Goal: Information Seeking & Learning: Check status

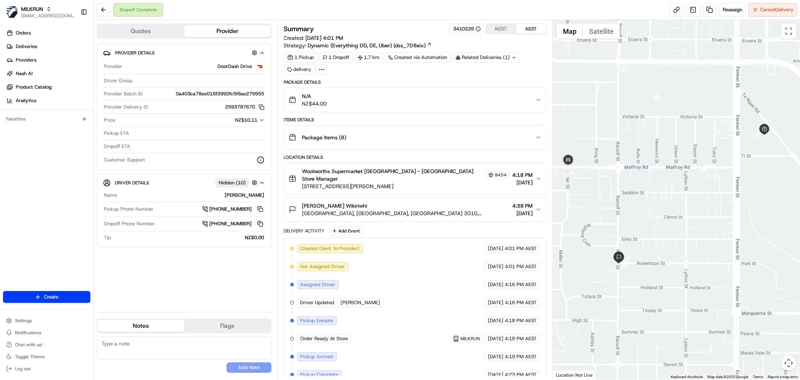
drag, startPoint x: 608, startPoint y: 197, endPoint x: 624, endPoint y: 197, distance: 16.1
click at [624, 197] on div at bounding box center [676, 199] width 247 height 359
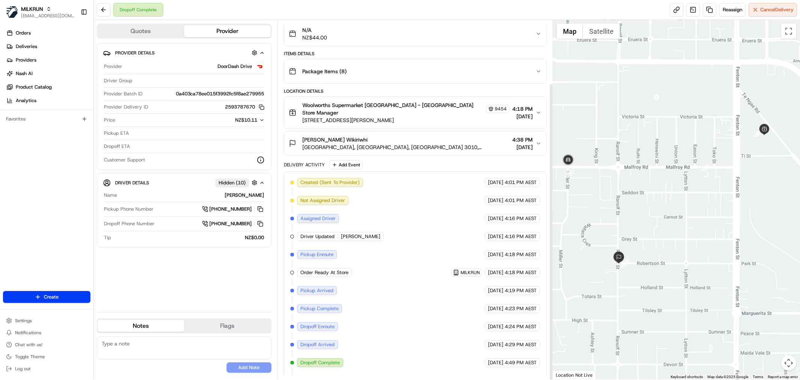
scroll to position [77, 0]
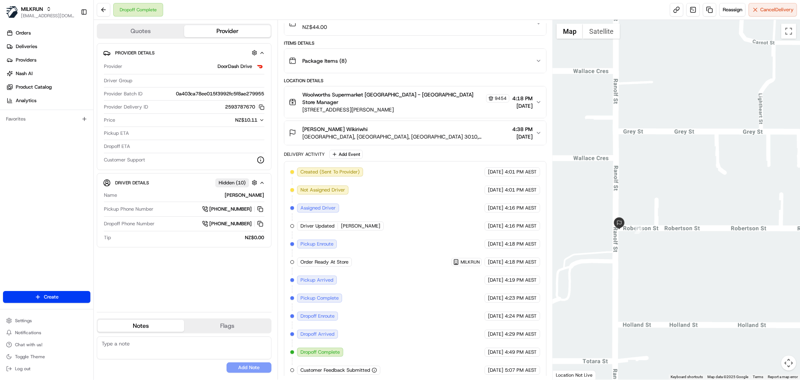
drag, startPoint x: 603, startPoint y: 249, endPoint x: 630, endPoint y: 249, distance: 27.4
click at [630, 249] on div at bounding box center [676, 199] width 247 height 359
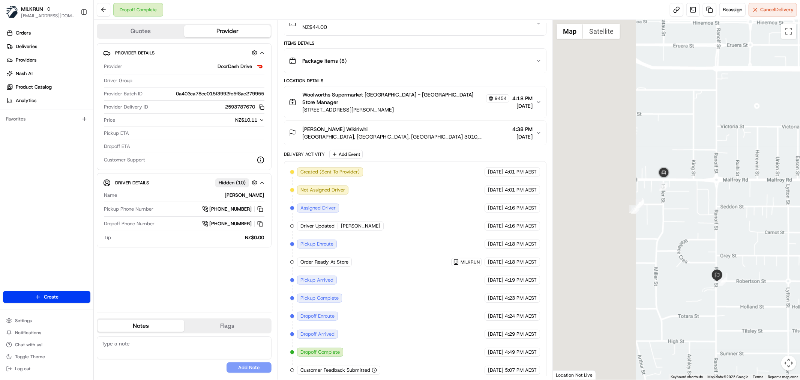
drag, startPoint x: 584, startPoint y: 128, endPoint x: 665, endPoint y: 189, distance: 101.7
click at [710, 242] on div at bounding box center [676, 199] width 247 height 359
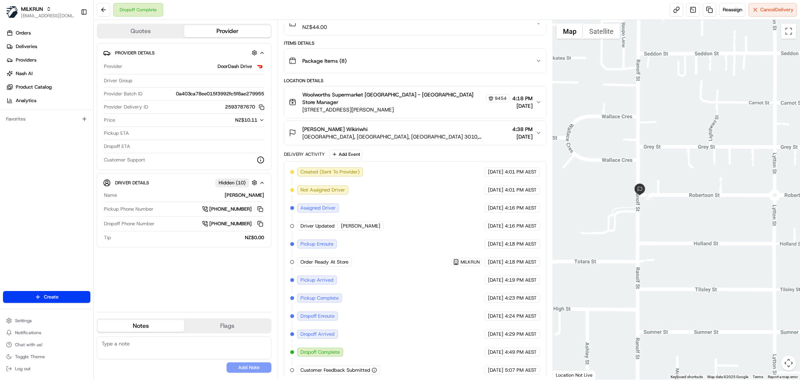
click at [361, 125] on div "[PERSON_NAME] Wikiriwhi" at bounding box center [405, 129] width 207 height 8
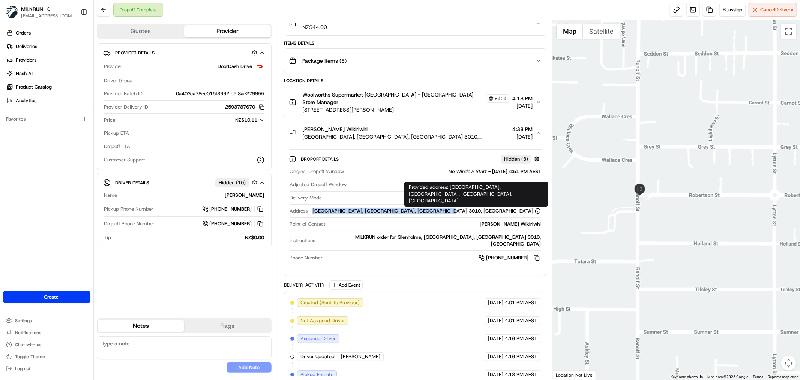
drag, startPoint x: 406, startPoint y: 205, endPoint x: 535, endPoint y: 207, distance: 128.3
click at [536, 207] on div "[GEOGRAPHIC_DATA], [GEOGRAPHIC_DATA], [GEOGRAPHIC_DATA] 3010, [GEOGRAPHIC_DATA]" at bounding box center [426, 210] width 230 height 7
copy div "[GEOGRAPHIC_DATA], [GEOGRAPHIC_DATA], [GEOGRAPHIC_DATA] 3010, [GEOGRAPHIC_DATA]"
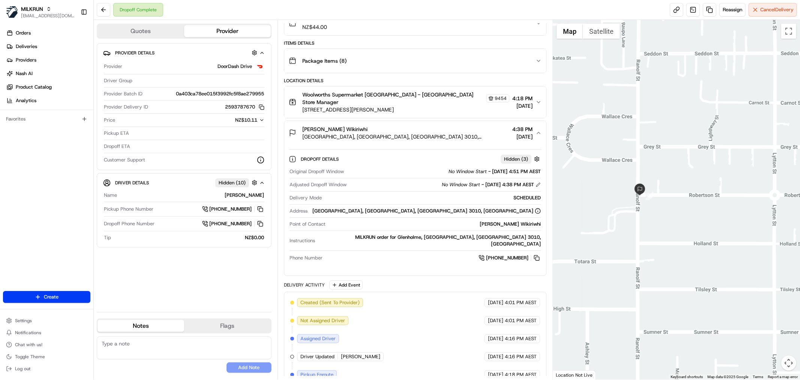
click at [44, 53] on ul "Orders Deliveries Providers [PERSON_NAME] Product Catalog Analytics" at bounding box center [48, 67] width 90 height 80
click at [44, 49] on link "Deliveries" at bounding box center [48, 47] width 90 height 12
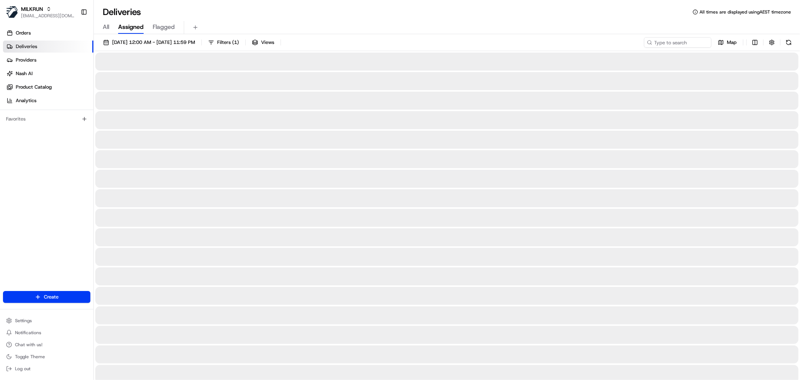
click at [674, 38] on input at bounding box center [667, 42] width 90 height 11
paste input "3c6e5235-06d9-456e-95d2-2339a38c05a4"
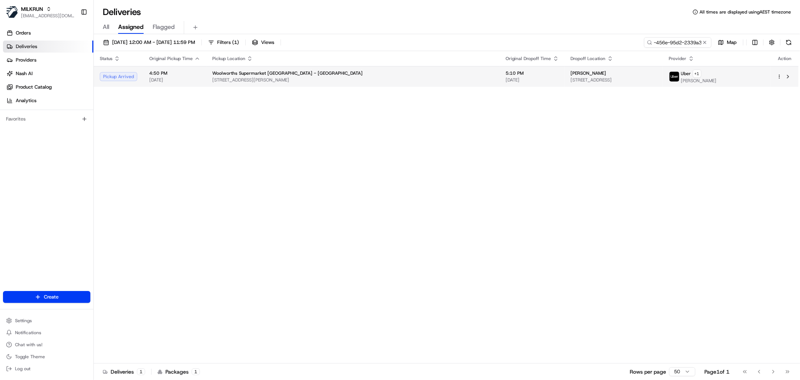
click at [648, 78] on span "[STREET_ADDRESS]" at bounding box center [614, 80] width 86 height 6
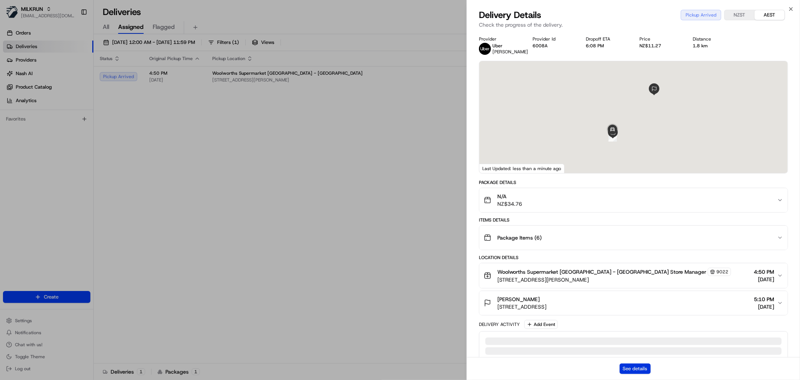
click at [630, 372] on button "See details" at bounding box center [635, 368] width 31 height 11
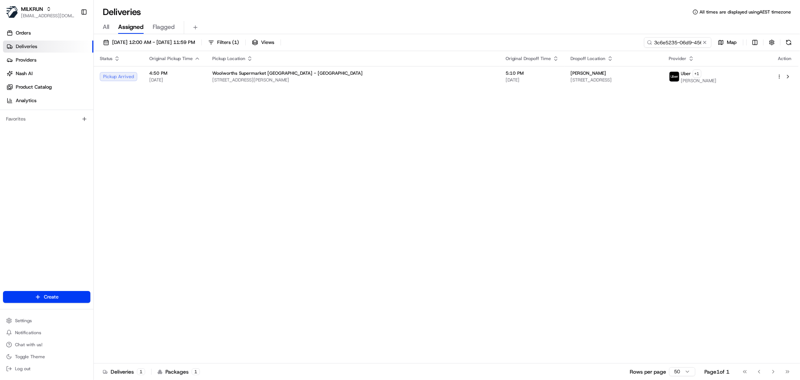
drag, startPoint x: 67, startPoint y: 59, endPoint x: 451, endPoint y: 59, distance: 384.5
click at [662, 43] on input "3c6e5235-06d9-456e-95d2-2339a38c05a4" at bounding box center [667, 42] width 90 height 11
paste input "[PERSON_NAME]"
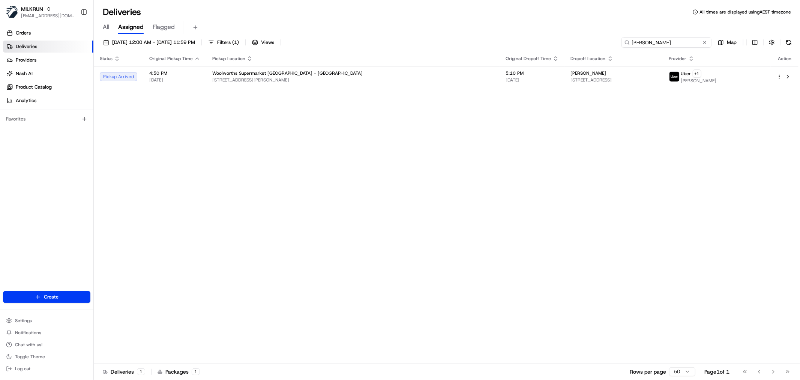
type input "[PERSON_NAME]"
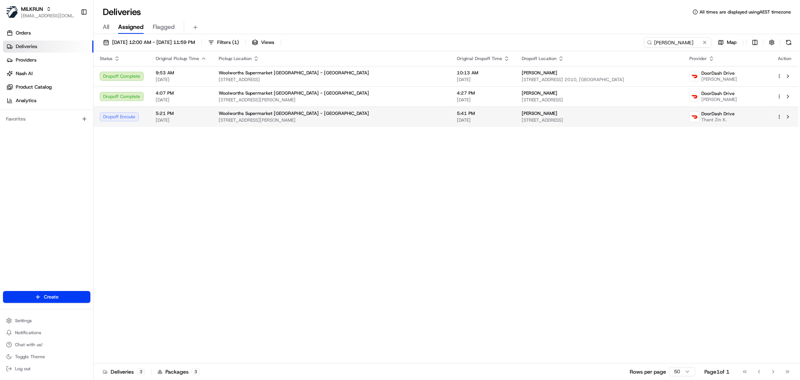
click at [342, 117] on span "[STREET_ADDRESS][PERSON_NAME]" at bounding box center [332, 120] width 226 height 6
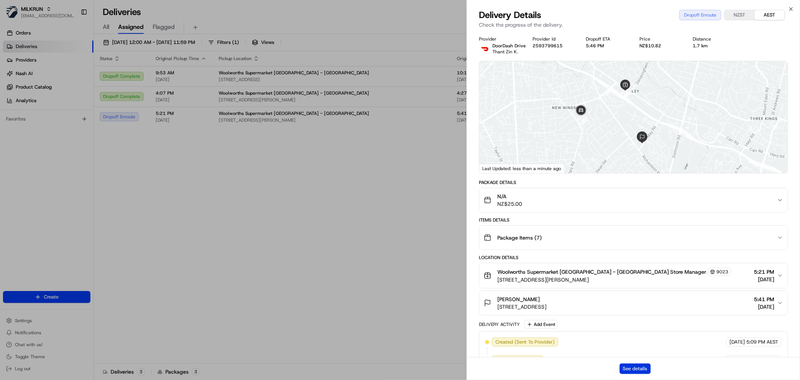
click at [621, 368] on button "See details" at bounding box center [635, 368] width 31 height 11
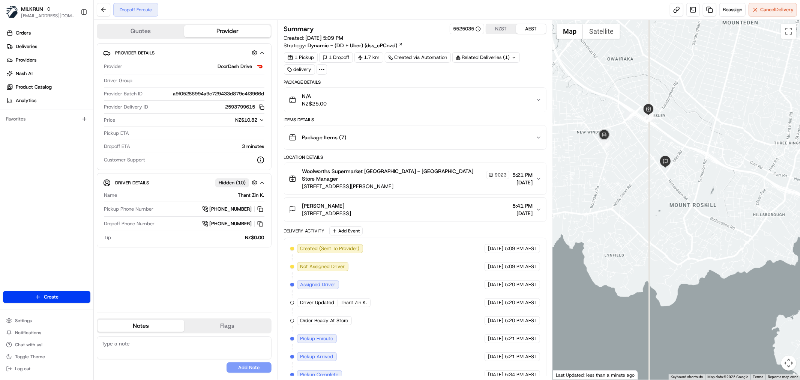
scroll to position [23, 0]
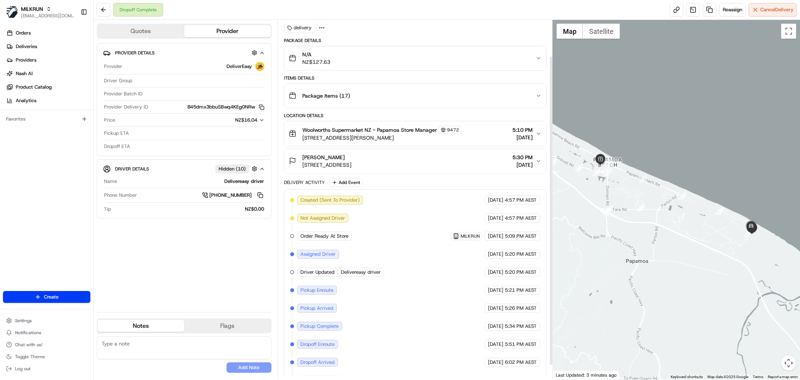
scroll to position [59, 0]
